Goal: Task Accomplishment & Management: Manage account settings

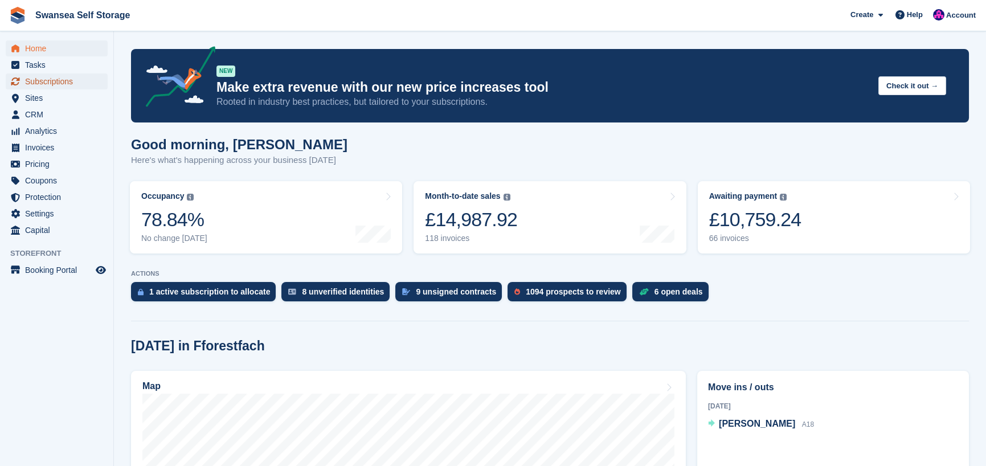
click at [67, 83] on span "Subscriptions" at bounding box center [59, 82] width 68 height 16
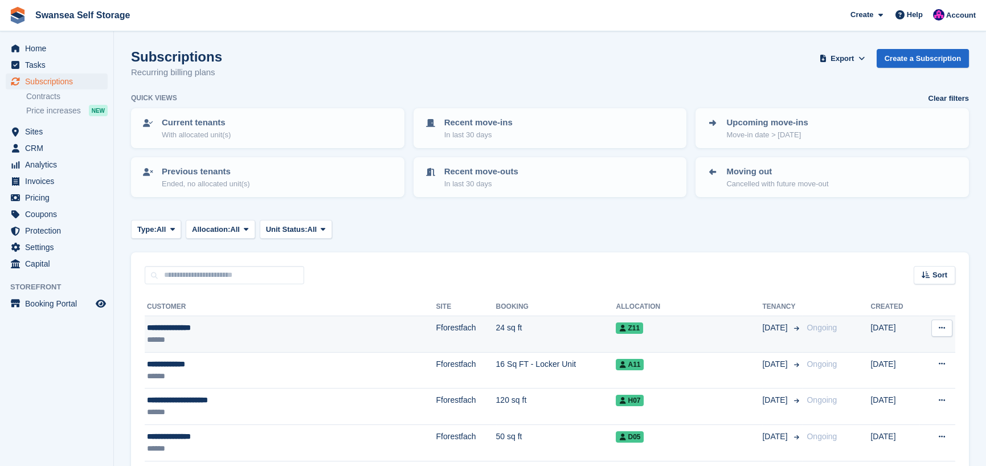
click at [436, 333] on td "Fforestfach" at bounding box center [466, 334] width 60 height 36
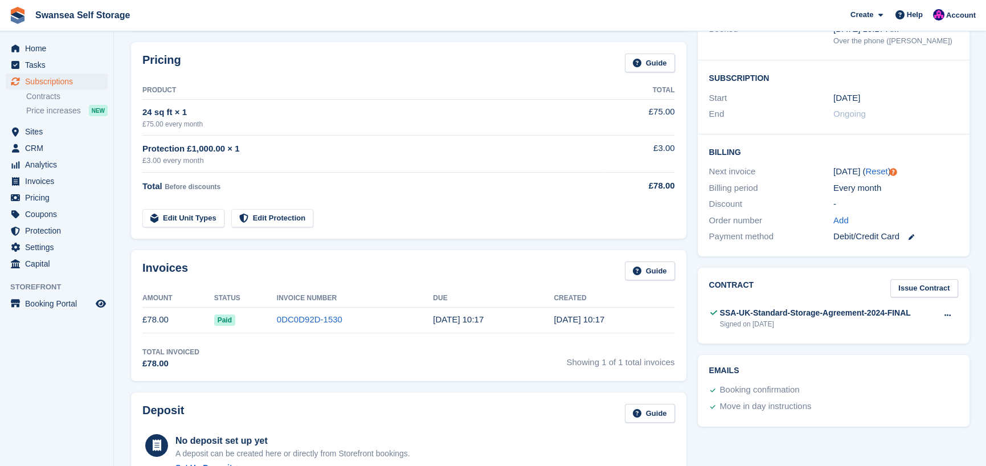
scroll to position [171, 0]
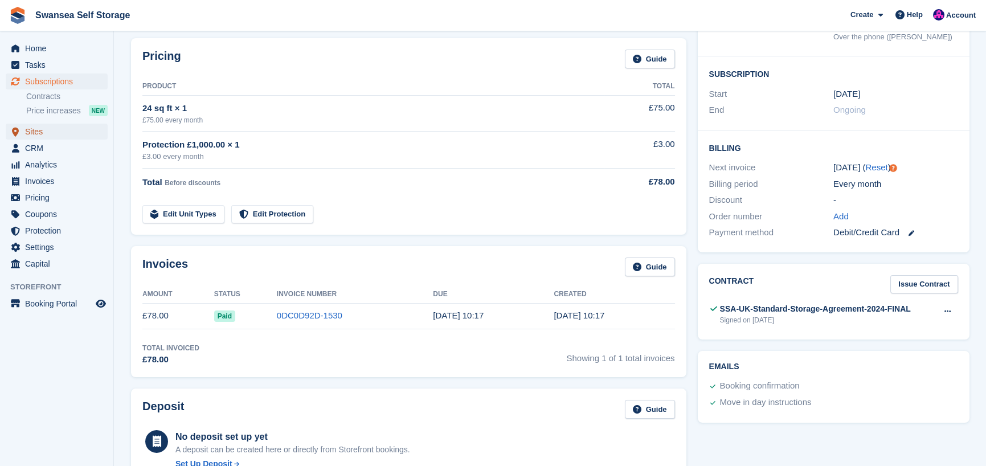
click at [44, 133] on span "Sites" at bounding box center [59, 132] width 68 height 16
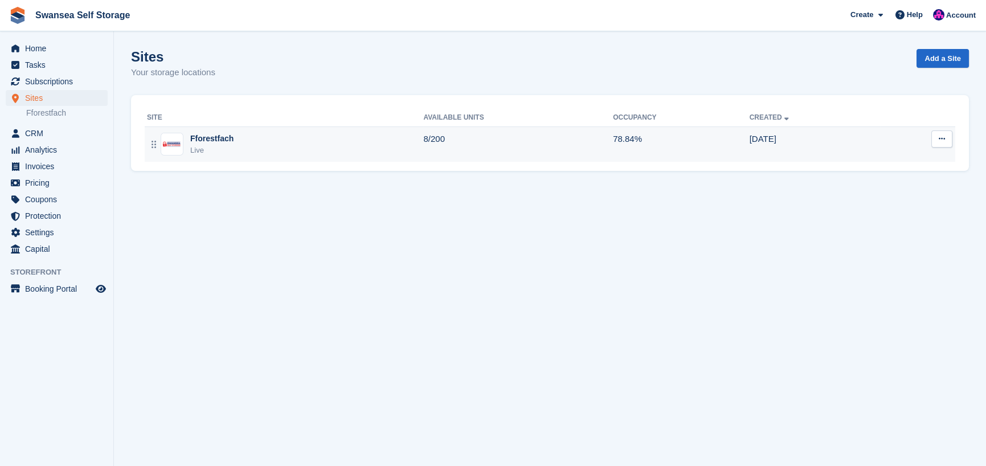
click at [232, 135] on div "Fforestfach Live" at bounding box center [285, 144] width 276 height 23
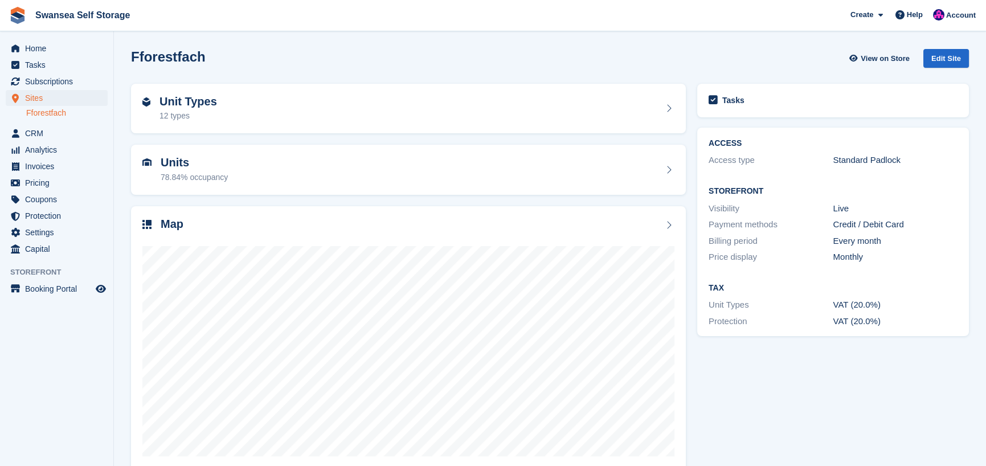
click at [193, 172] on div "78.84% occupancy" at bounding box center [194, 178] width 67 height 12
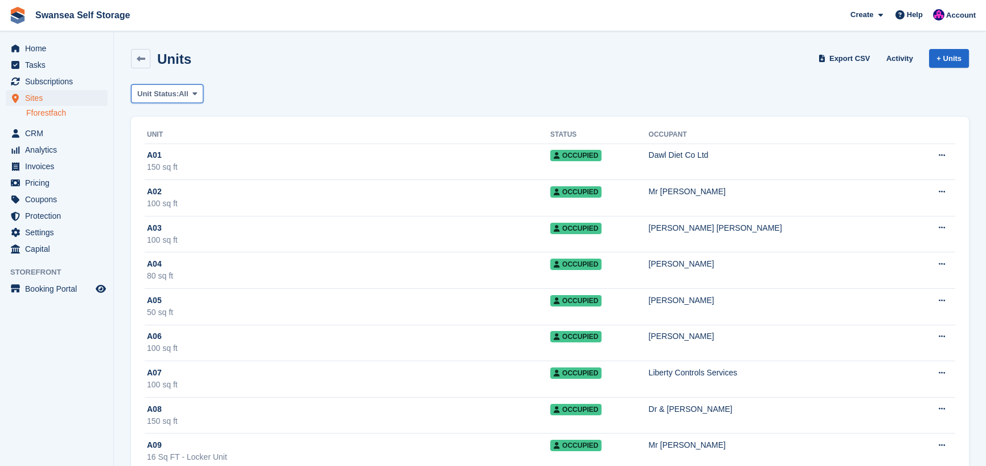
drag, startPoint x: 149, startPoint y: 96, endPoint x: 196, endPoint y: 126, distance: 55.3
click at [150, 97] on span "Unit Status:" at bounding box center [158, 93] width 42 height 11
click at [181, 139] on link "Available" at bounding box center [185, 141] width 99 height 21
